Goal: Task Accomplishment & Management: Use online tool/utility

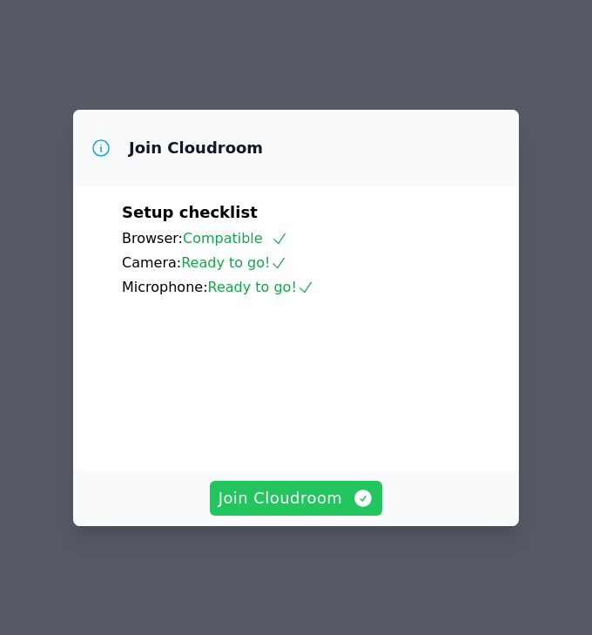
click at [347, 510] on span "Join Cloudroom" at bounding box center [296, 498] width 156 height 24
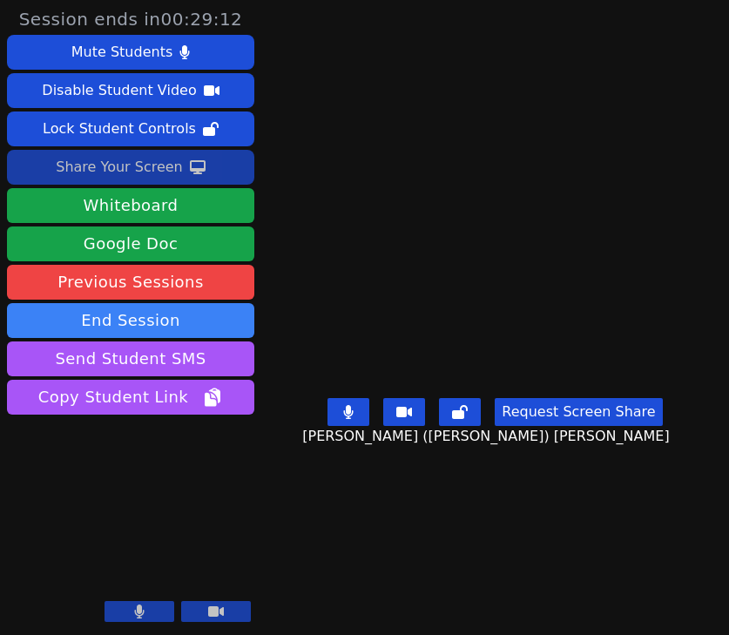
click at [95, 178] on div "Share Your Screen" at bounding box center [119, 167] width 127 height 28
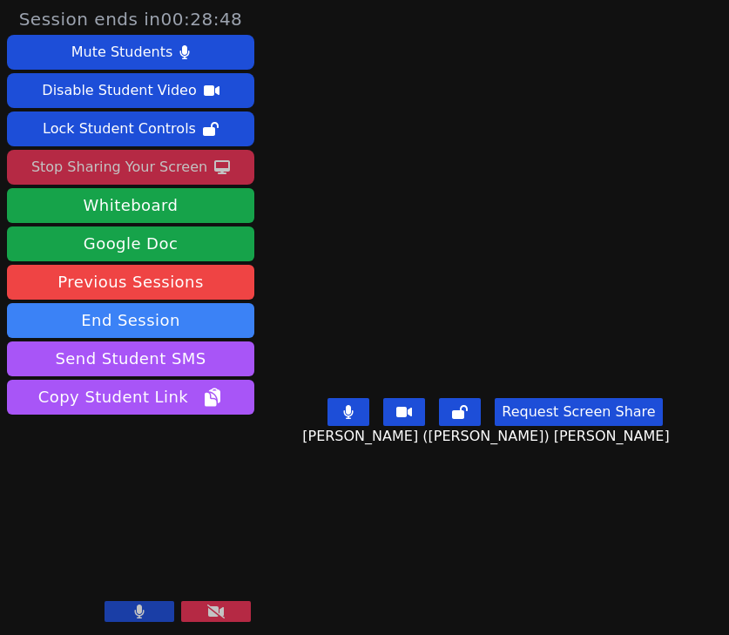
click at [166, 166] on div "Stop Sharing Your Screen" at bounding box center [119, 167] width 176 height 28
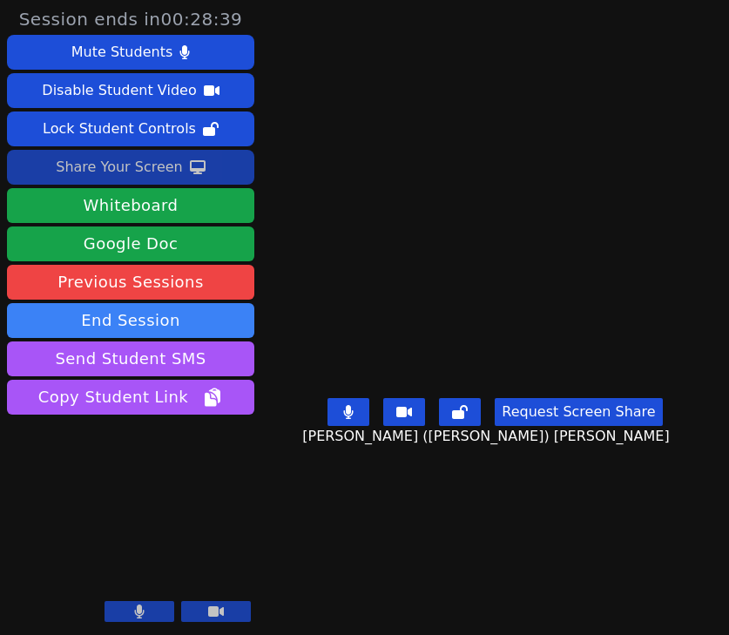
click at [126, 160] on div "Share Your Screen" at bounding box center [119, 167] width 127 height 28
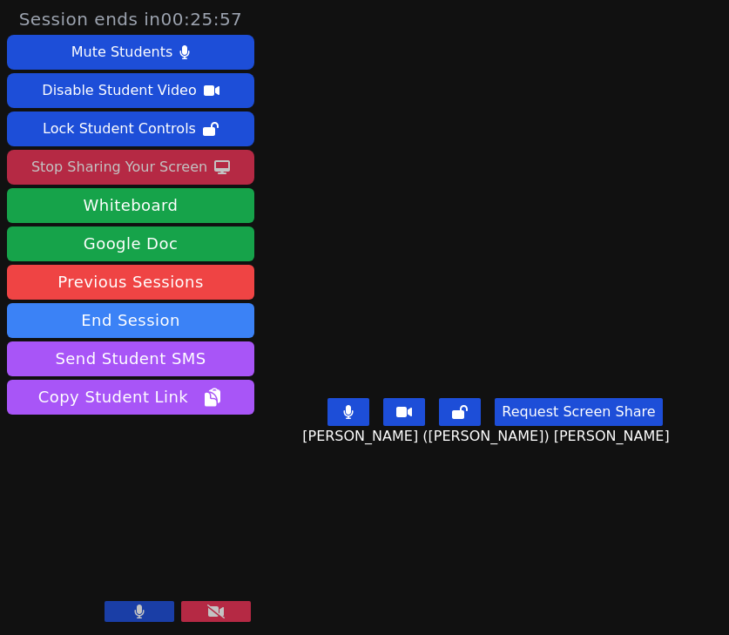
click at [79, 162] on div "Stop Sharing Your Screen" at bounding box center [119, 167] width 176 height 28
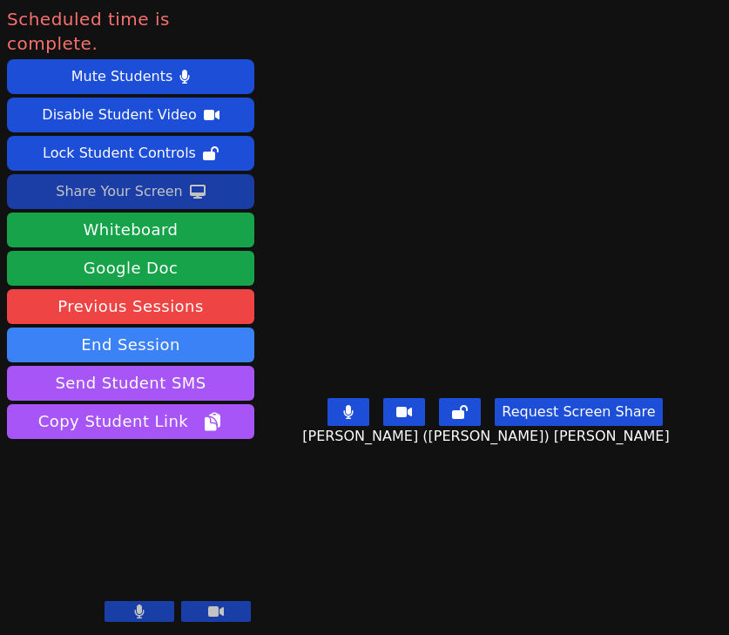
click at [138, 333] on button "End Session" at bounding box center [130, 344] width 247 height 35
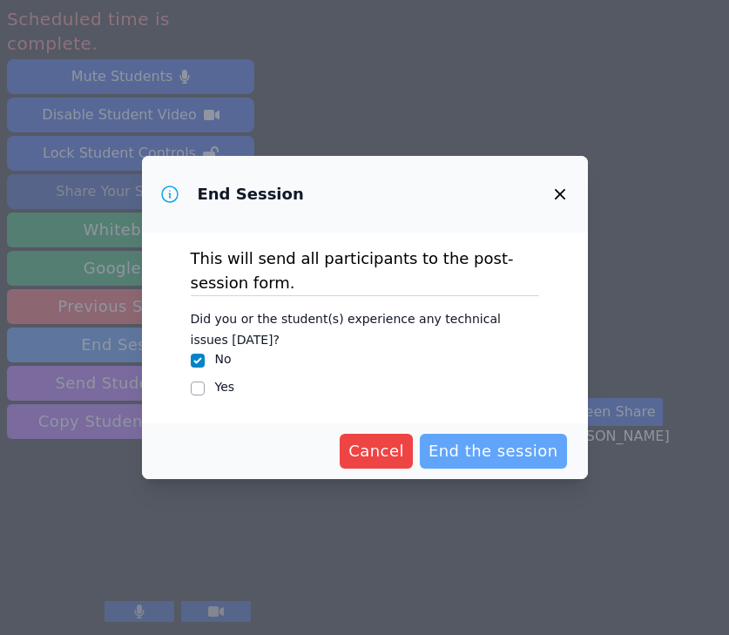
click at [480, 439] on span "End the session" at bounding box center [493, 451] width 130 height 24
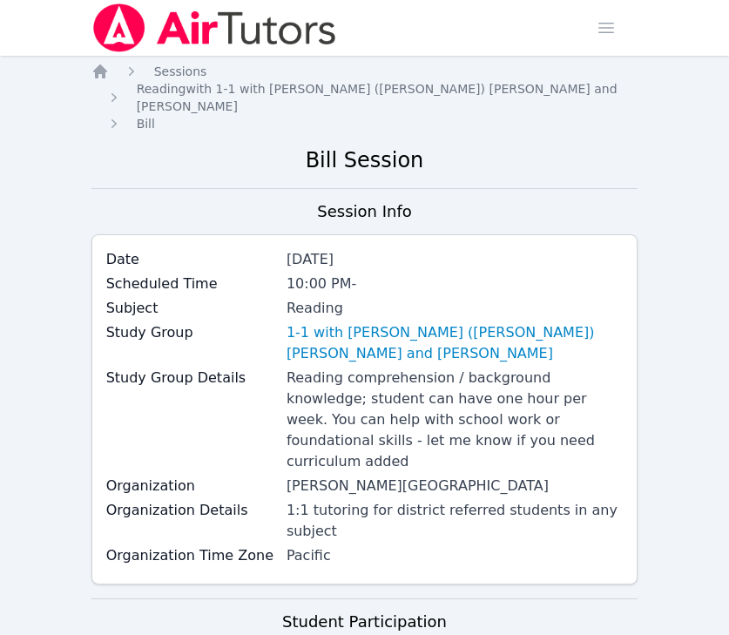
scroll to position [35, 0]
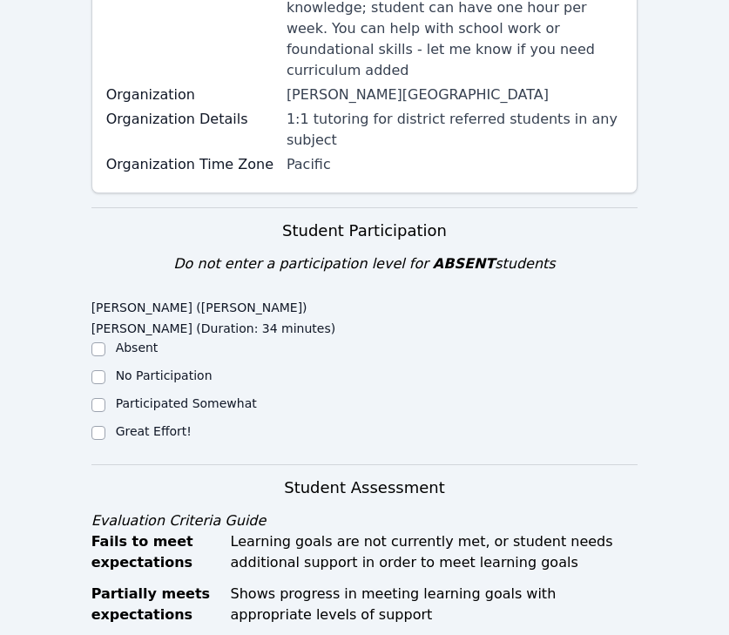
click at [110, 422] on div "Great Effort!" at bounding box center [227, 432] width 273 height 21
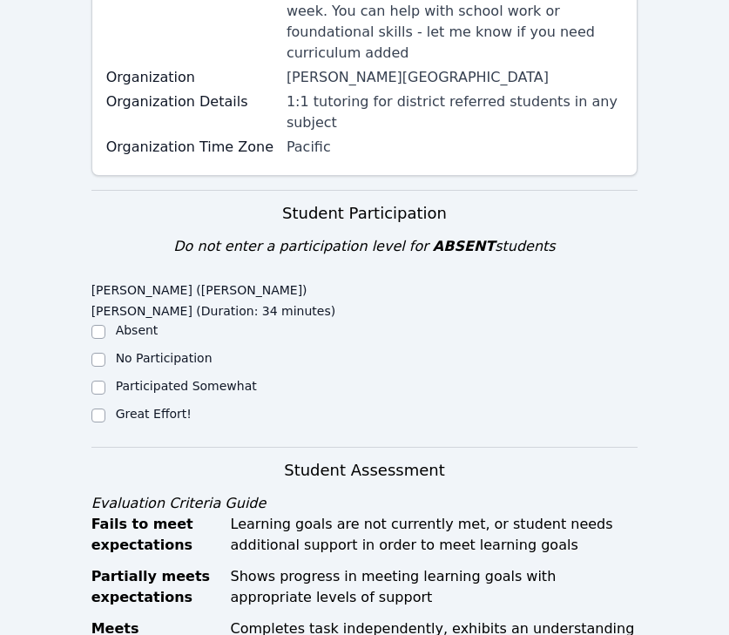
click at [99, 405] on div at bounding box center [98, 415] width 14 height 21
click at [98, 408] on input "Great Effort!" at bounding box center [98, 415] width 14 height 14
checkbox input "true"
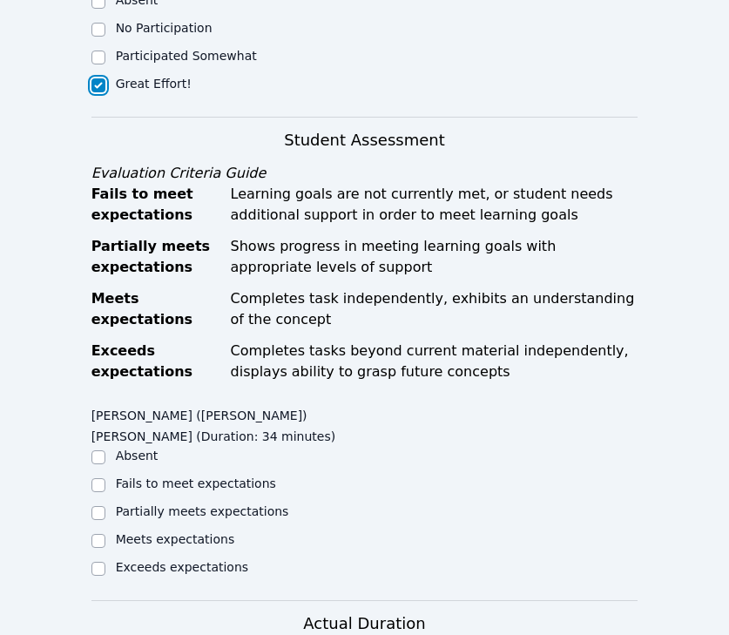
scroll to position [750, 0]
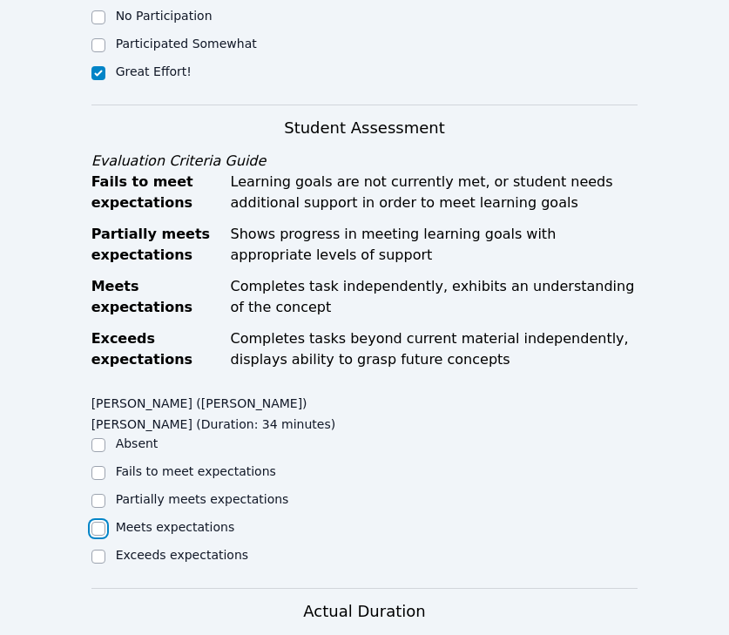
click at [95, 521] on input "Meets expectations" at bounding box center [98, 528] width 14 height 14
checkbox input "true"
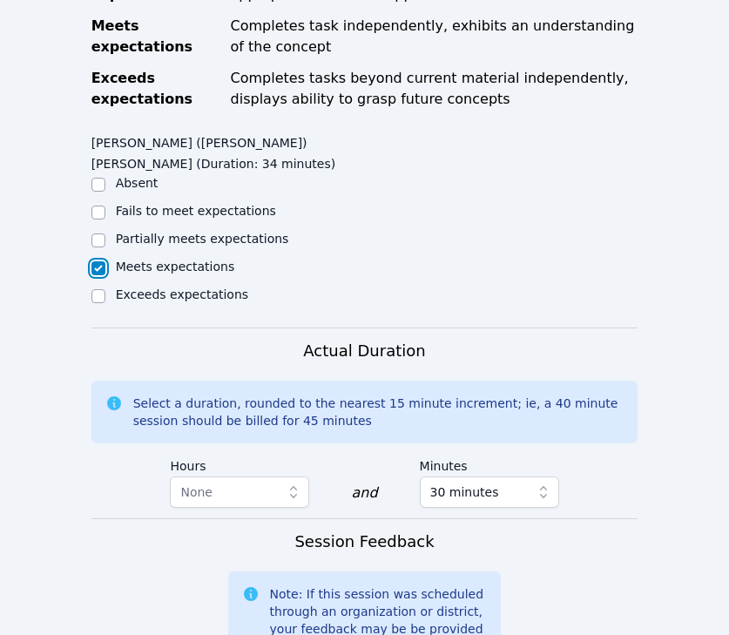
scroll to position [1103, 0]
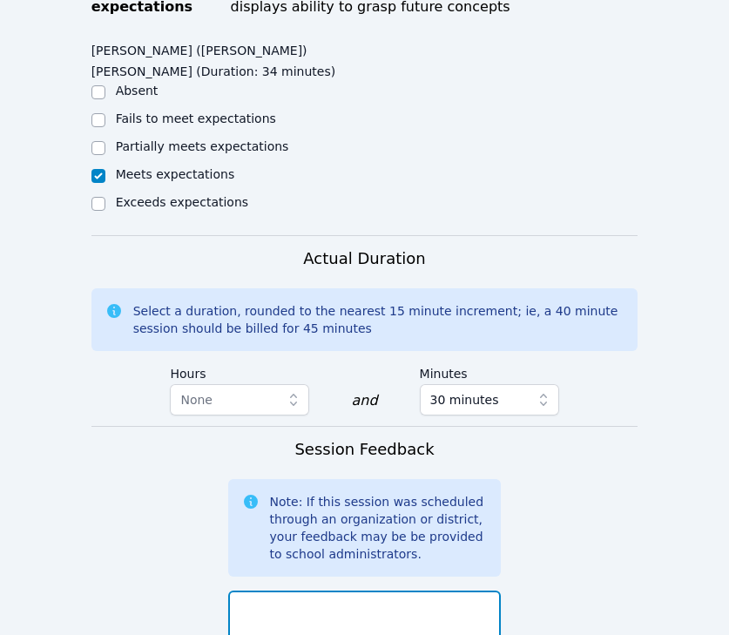
click at [297, 590] on textarea at bounding box center [364, 637] width 273 height 94
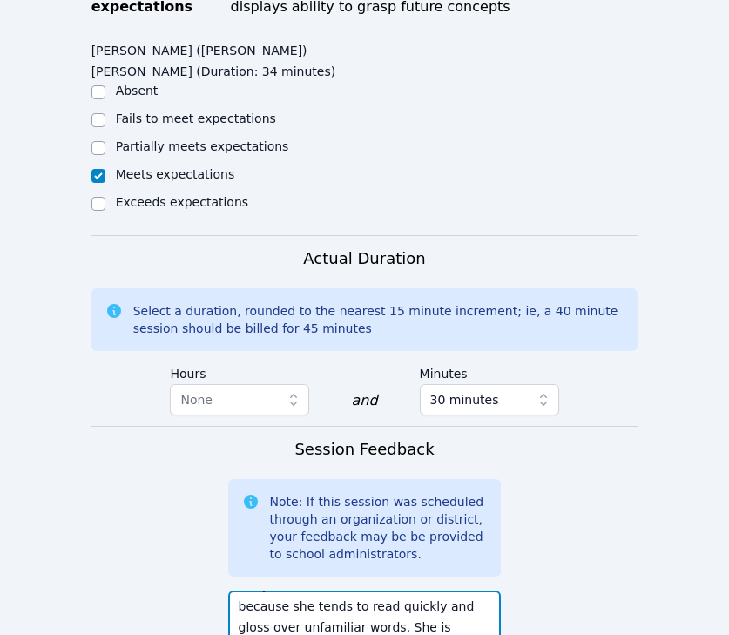
scroll to position [1404, 0]
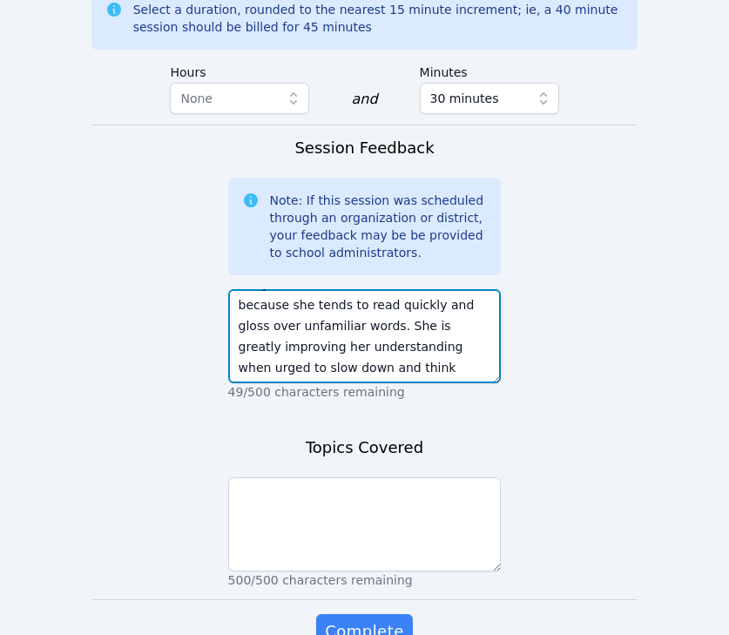
type textarea "Today we continued to practice reading "ay/ai/a_e" phonic sound words. We then …"
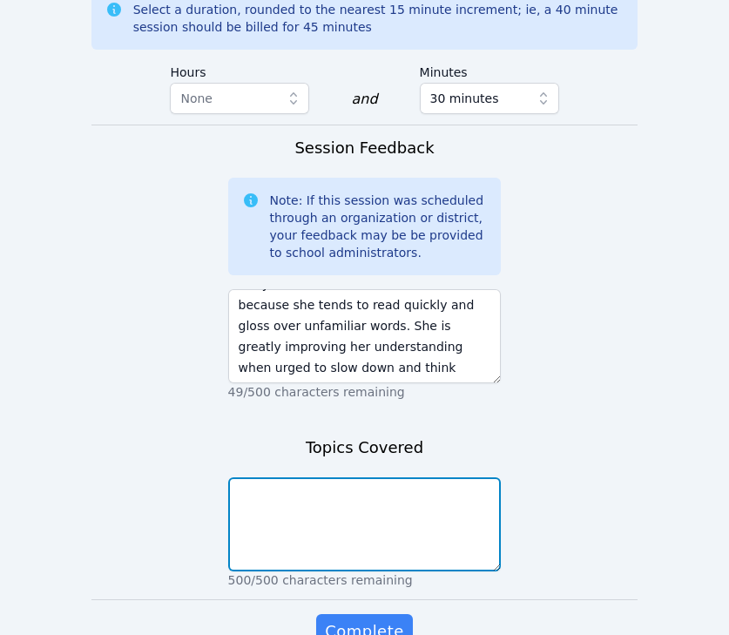
click at [399, 477] on textarea at bounding box center [364, 524] width 273 height 94
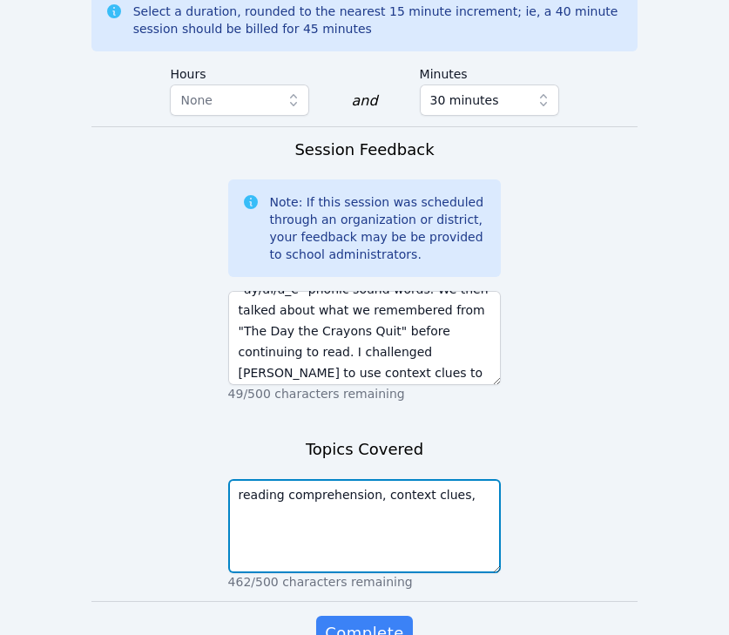
scroll to position [0, 0]
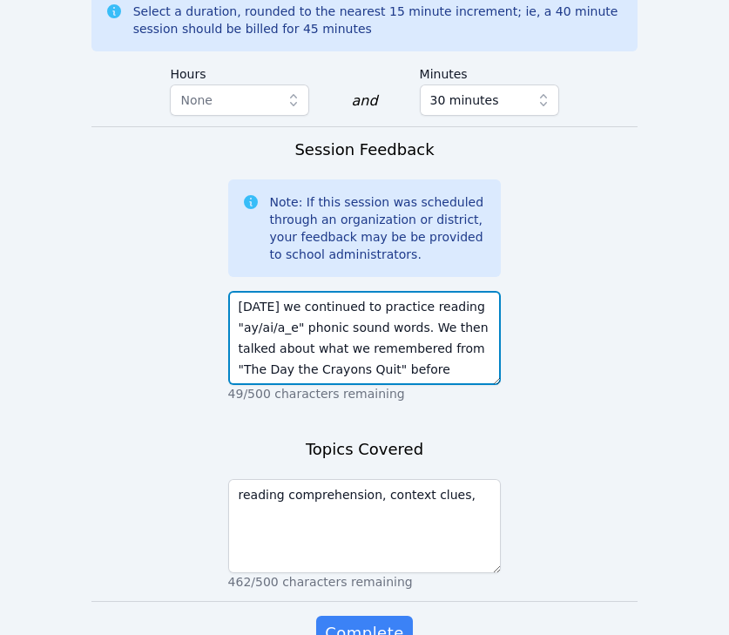
drag, startPoint x: 413, startPoint y: 225, endPoint x: 205, endPoint y: 223, distance: 207.2
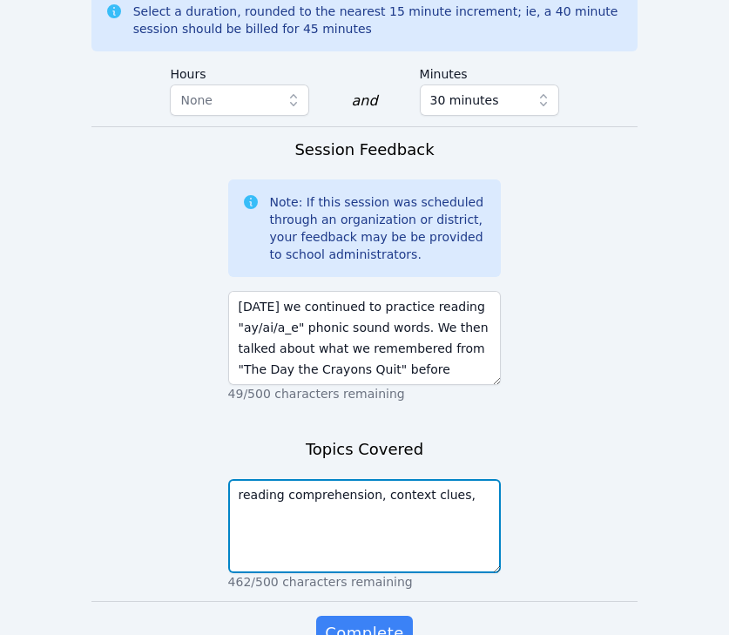
click at [483, 479] on textarea "reading comprehension, context clues," at bounding box center [364, 526] width 273 height 94
paste textarea ""ay/ai/a_e" phonic sound words"
type textarea "reading comprehension, context clues, "ay/ai/a_e" phonic sound words"
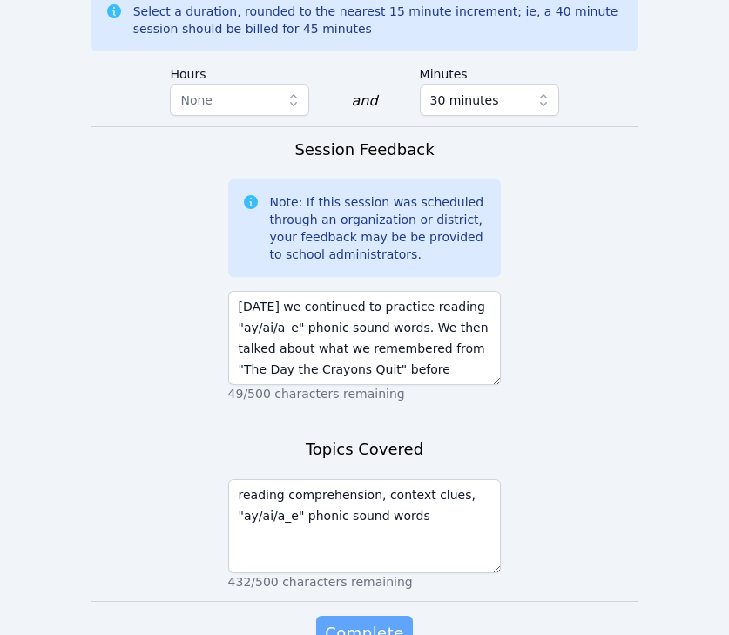
click at [370, 615] on button "Complete" at bounding box center [364, 632] width 96 height 35
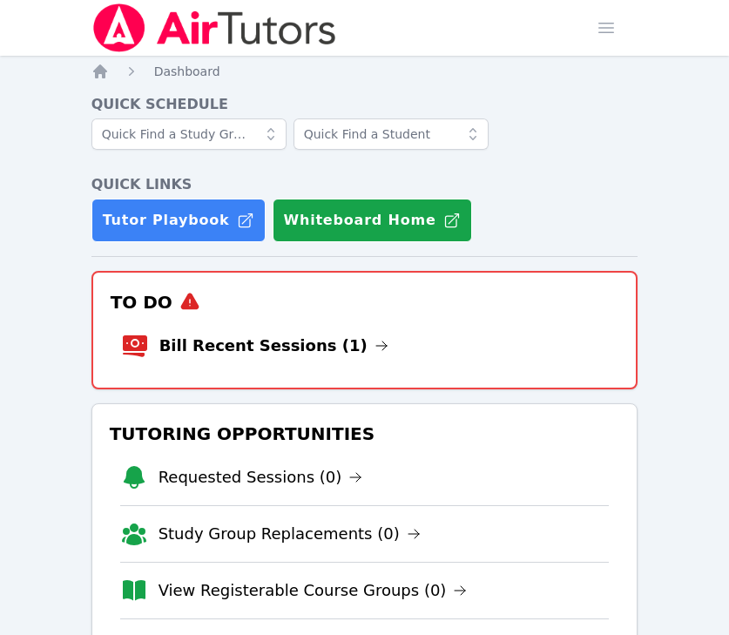
scroll to position [936, 0]
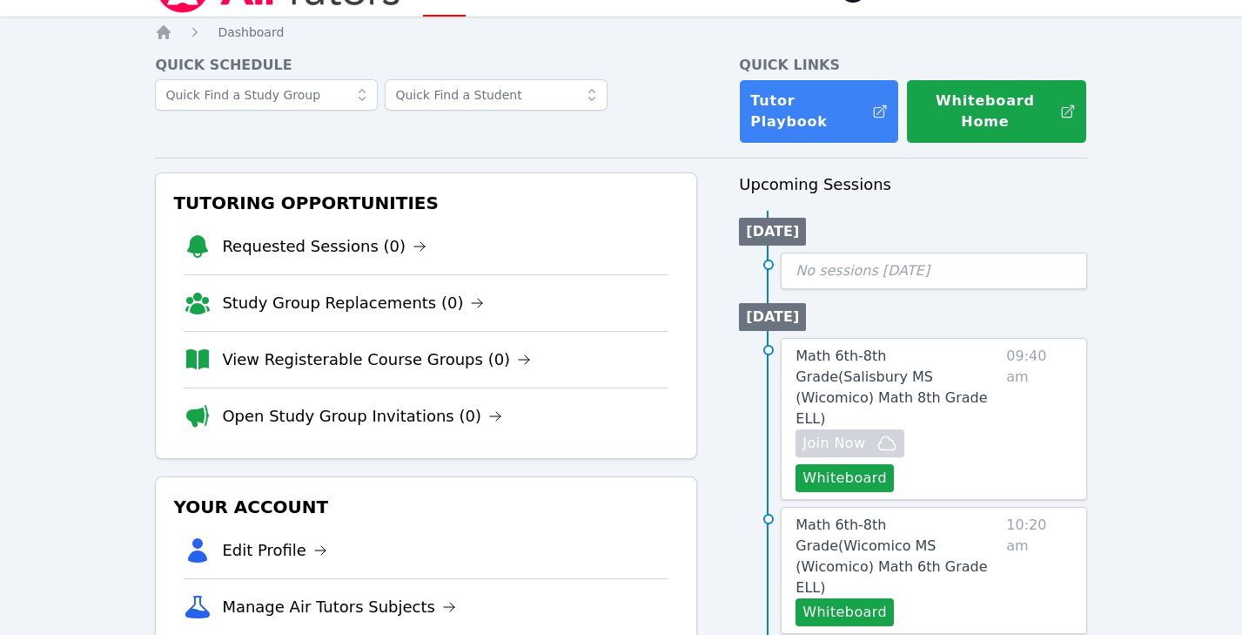
scroll to position [42, 0]
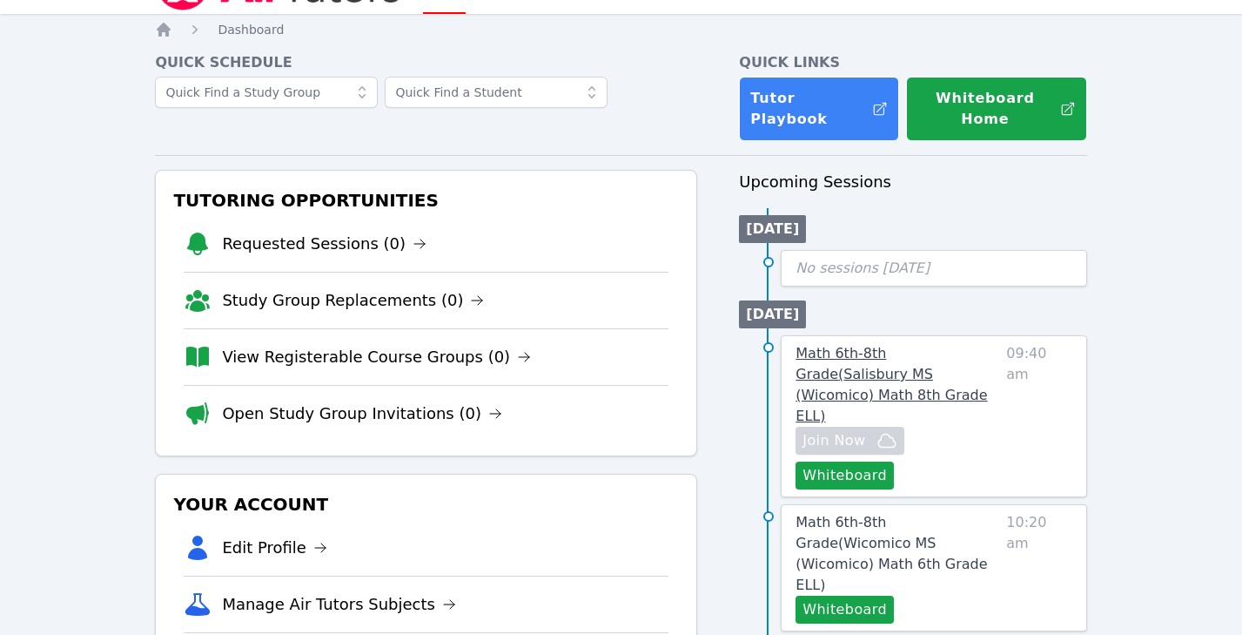
click at [728, 345] on span "Math 6th-8th Grade ( [PERSON_NAME][GEOGRAPHIC_DATA] (Wicomico) Math 8th Grade E…" at bounding box center [891, 384] width 191 height 79
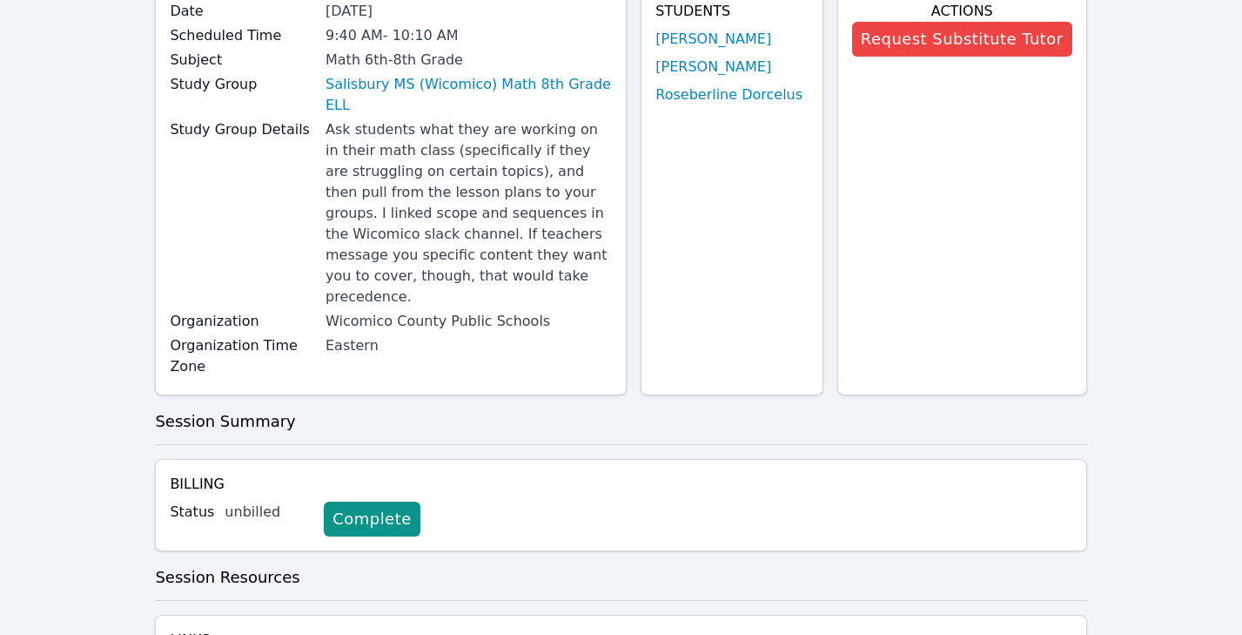
scroll to position [169, 0]
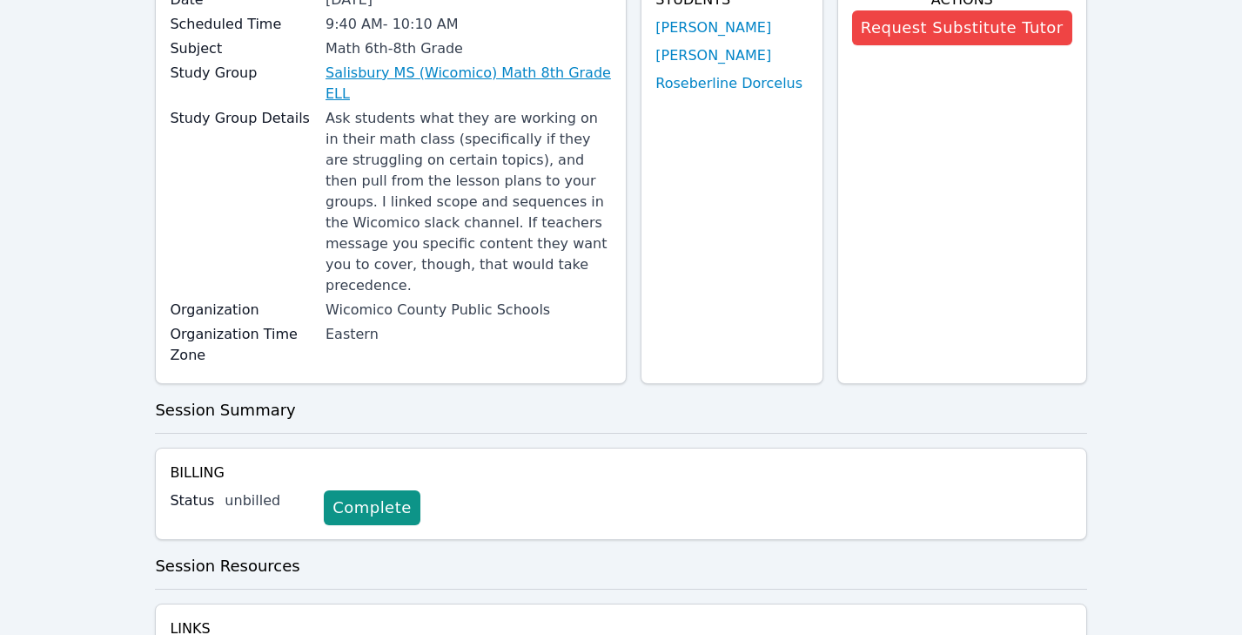
click at [527, 72] on link "Salisbury MS (Wicomico) Math 8th Grade ELL" at bounding box center [469, 84] width 286 height 42
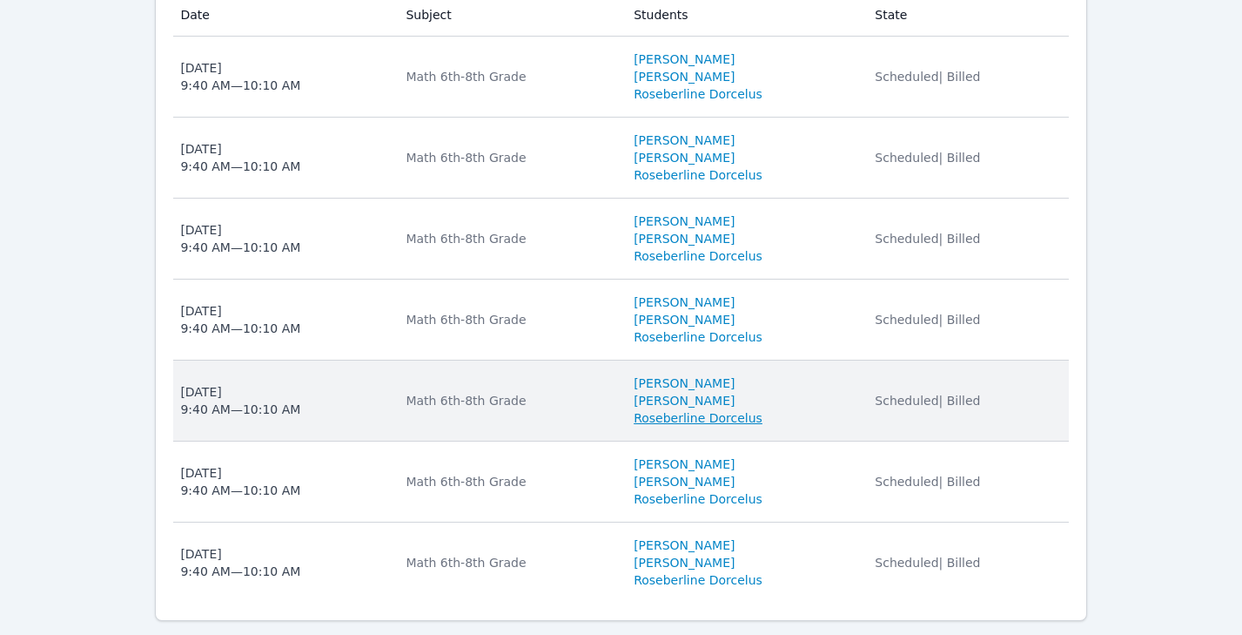
scroll to position [1656, 0]
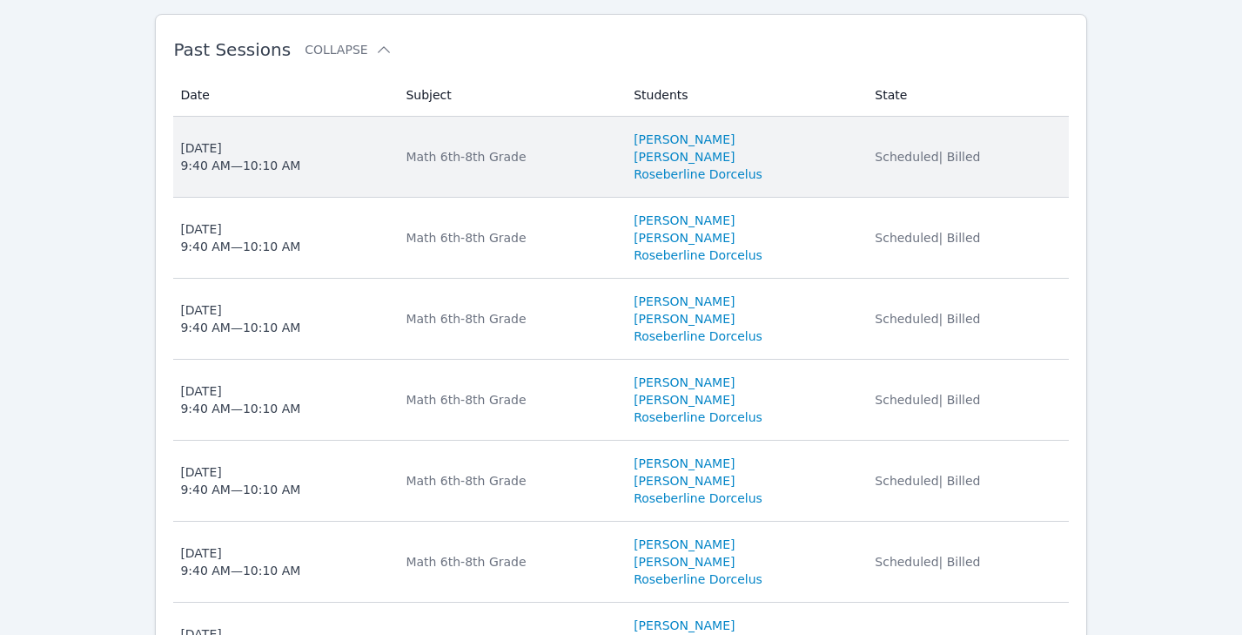
click at [348, 139] on span "Tue Sep 30 9:40 AM — 10:10 AM" at bounding box center [282, 156] width 205 height 35
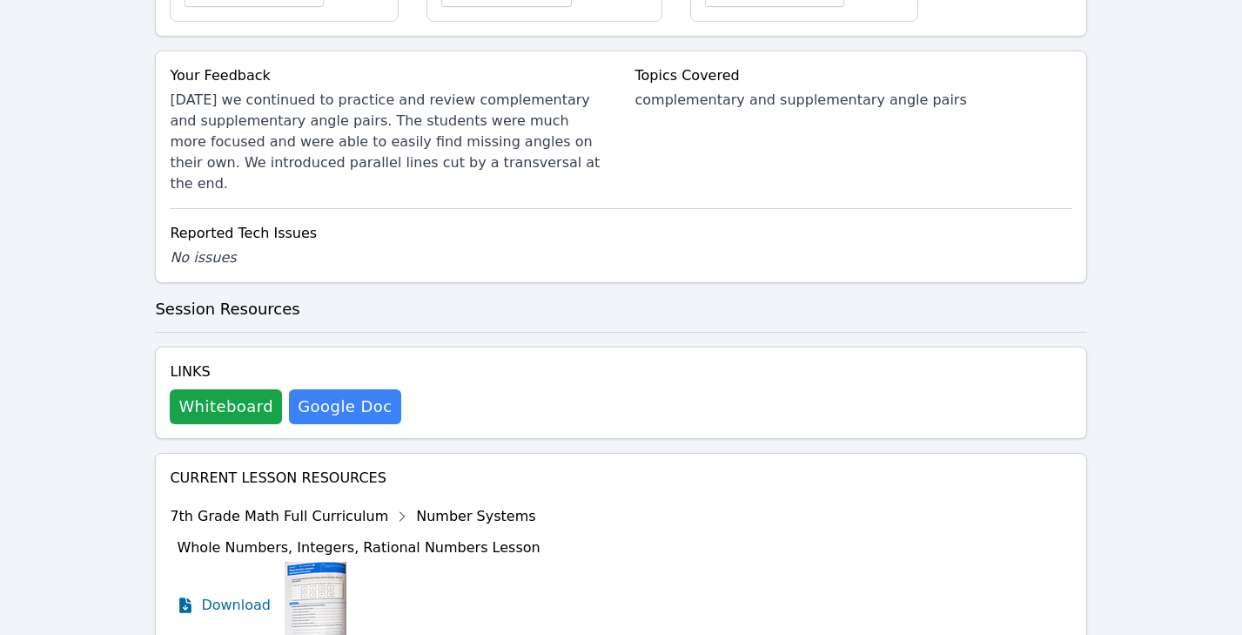
scroll to position [816, 0]
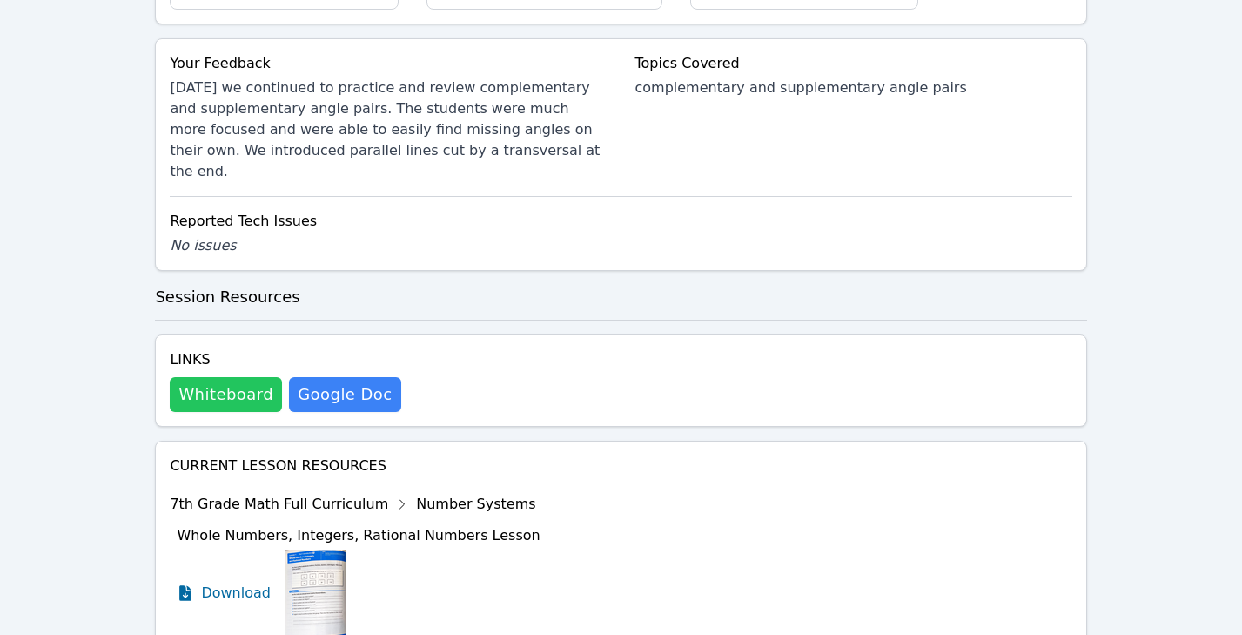
click at [214, 377] on button "Whiteboard" at bounding box center [226, 394] width 112 height 35
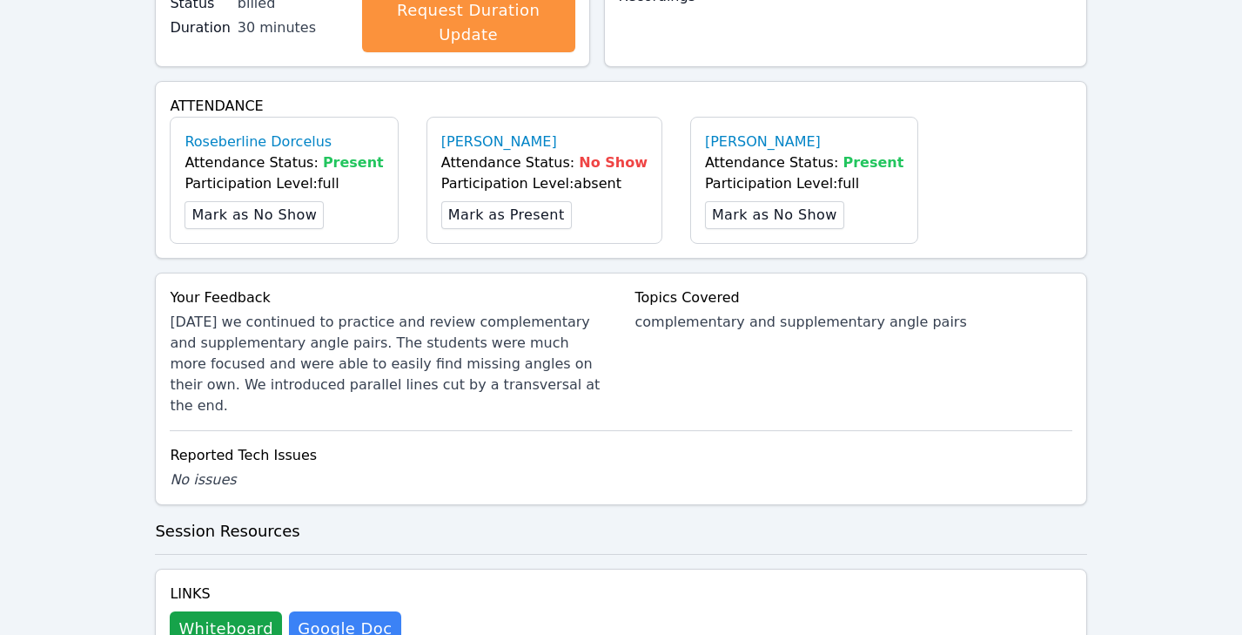
scroll to position [250, 0]
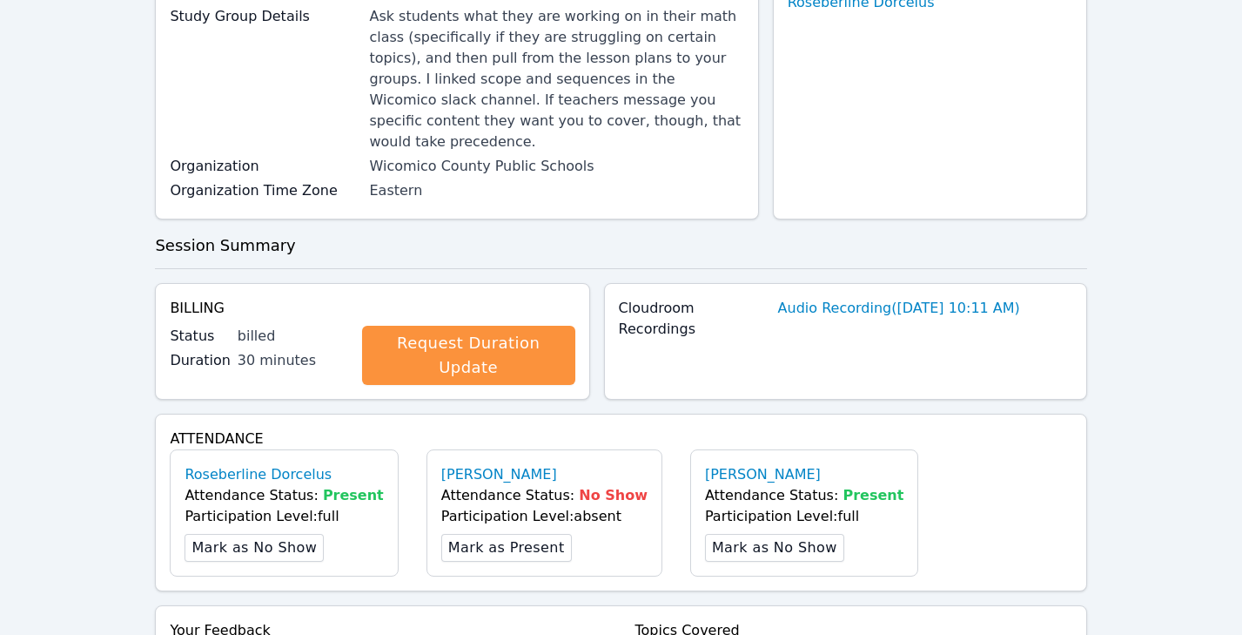
click at [472, 199] on div "Date Sep 30, 2025 Scheduled Time 9:40 AM - 10:10 AM Subject Math 6th-8th Grade …" at bounding box center [620, 63] width 931 height 339
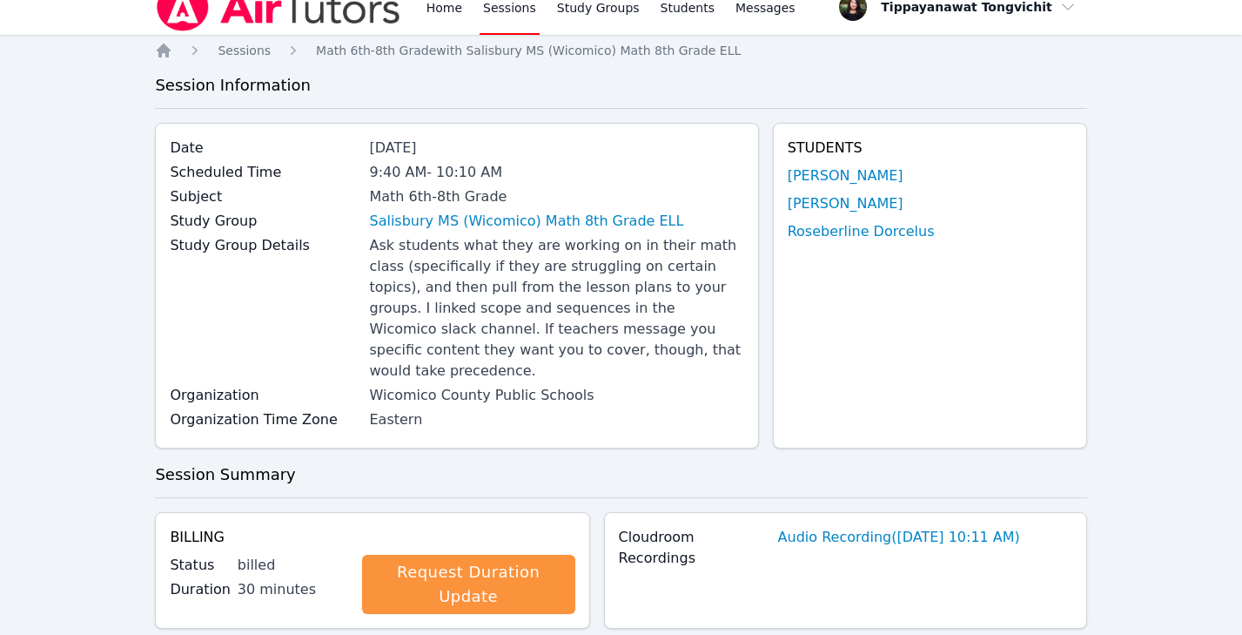
scroll to position [0, 0]
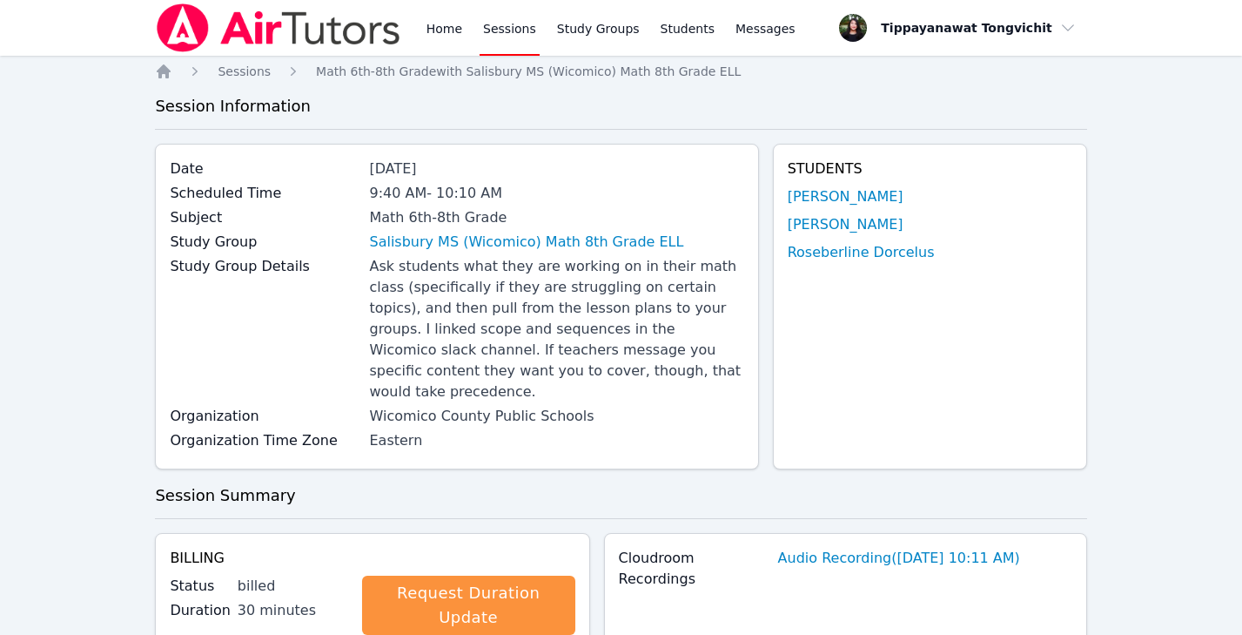
click at [192, 17] on img at bounding box center [278, 27] width 246 height 49
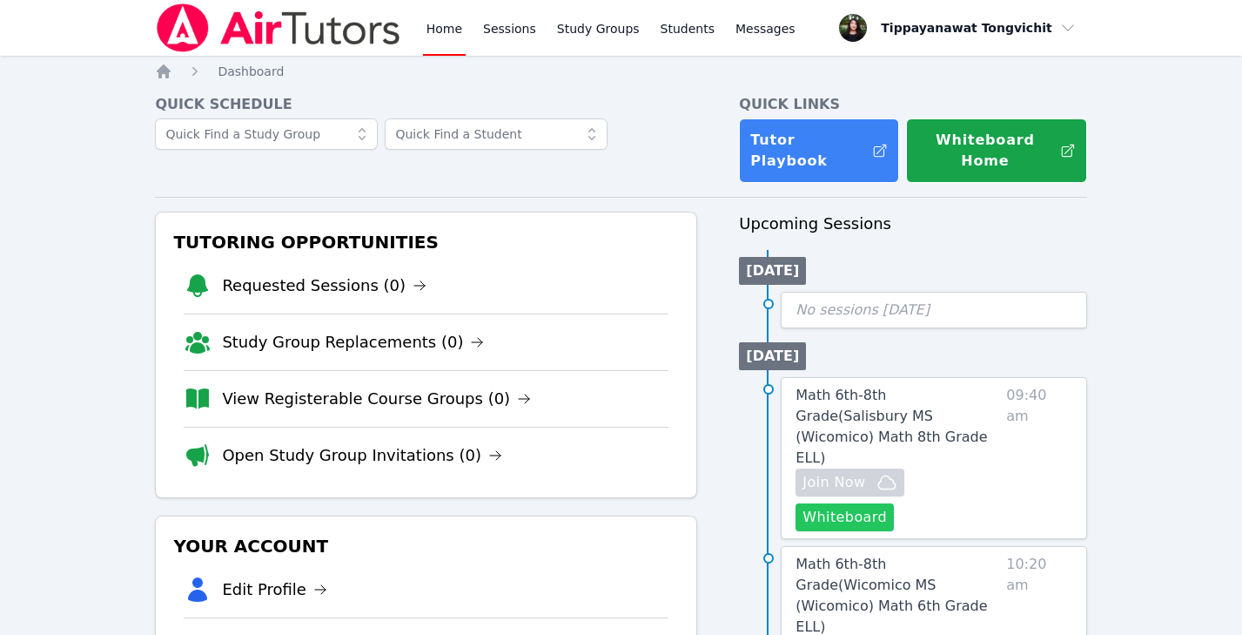
click at [728, 503] on button "Whiteboard" at bounding box center [845, 517] width 98 height 28
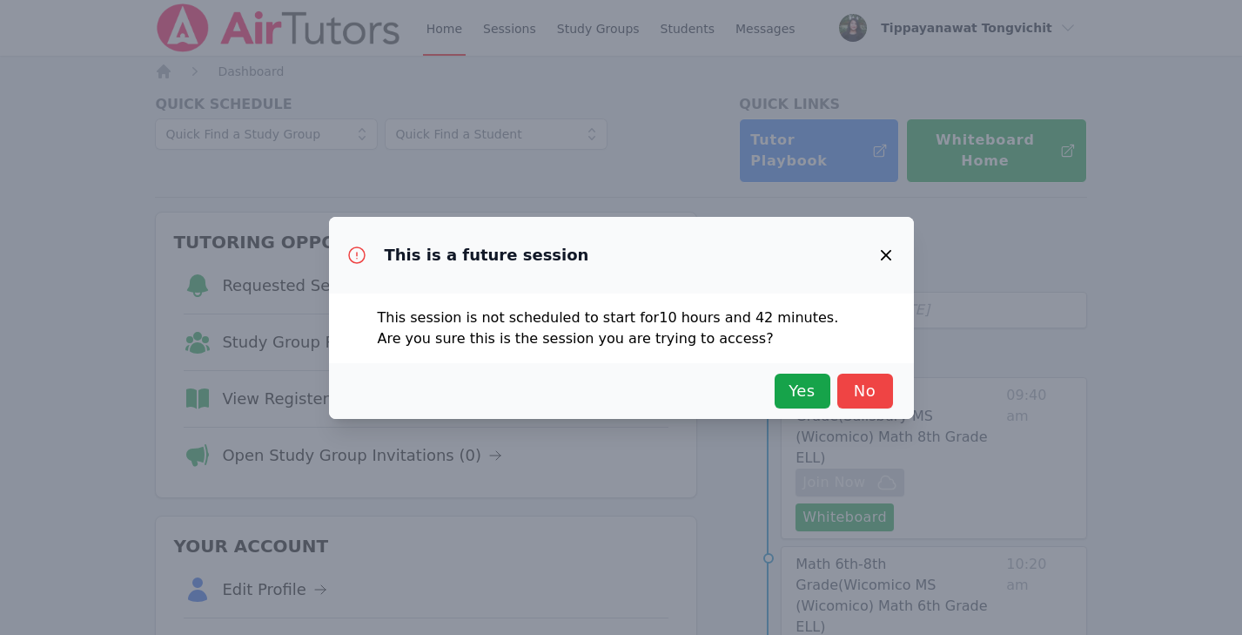
click at [728, 372] on div "Yes No" at bounding box center [621, 391] width 585 height 56
click at [728, 388] on span "Yes" at bounding box center [802, 391] width 38 height 24
